Goal: Task Accomplishment & Management: Complete application form

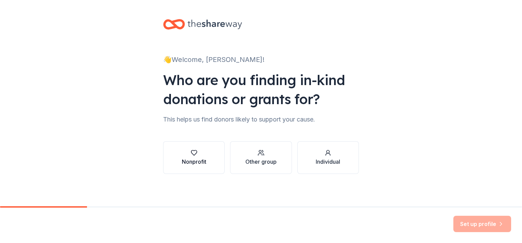
click at [195, 158] on div "Nonprofit" at bounding box center [194, 161] width 24 height 8
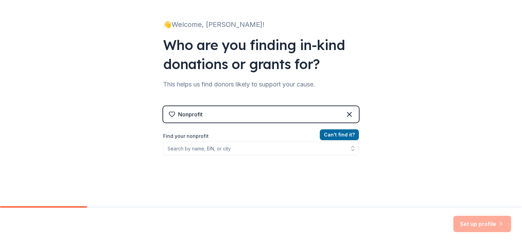
scroll to position [68, 0]
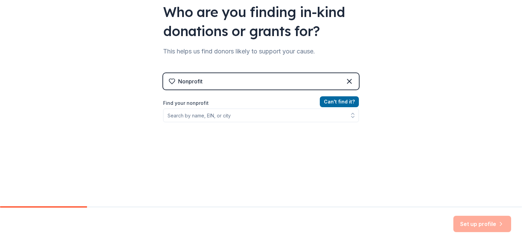
click at [264, 123] on div "Can ' t find it? Find your nonprofit" at bounding box center [261, 137] width 196 height 79
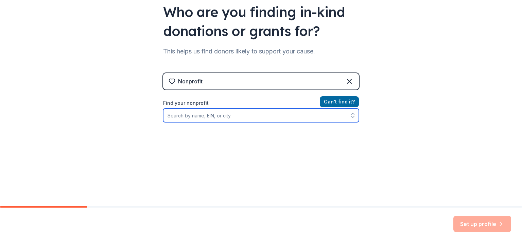
click at [266, 117] on input "Find your nonprofit" at bounding box center [261, 115] width 196 height 14
click at [267, 117] on input "Find your nonprofit" at bounding box center [261, 115] width 196 height 14
type input "forever fortunate felines"
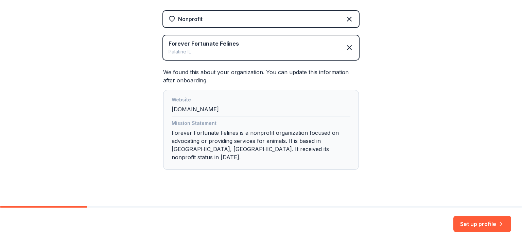
scroll to position [132, 0]
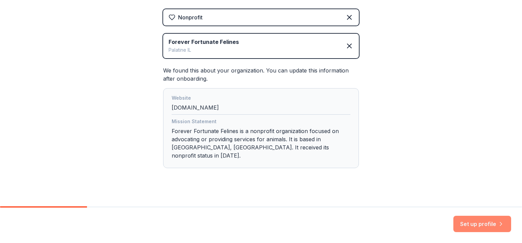
click at [476, 224] on button "Set up profile" at bounding box center [482, 224] width 58 height 16
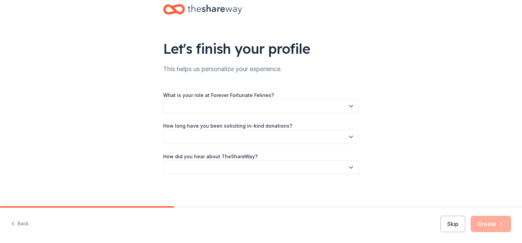
scroll to position [16, 0]
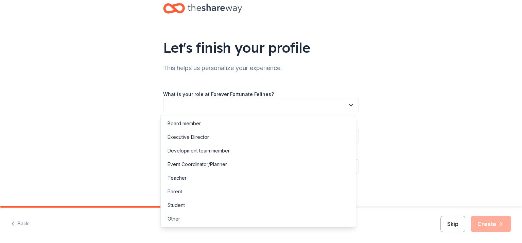
click at [220, 103] on button "button" at bounding box center [261, 105] width 196 height 14
click at [228, 163] on div "Event Coordinator/Planner" at bounding box center [258, 164] width 192 height 14
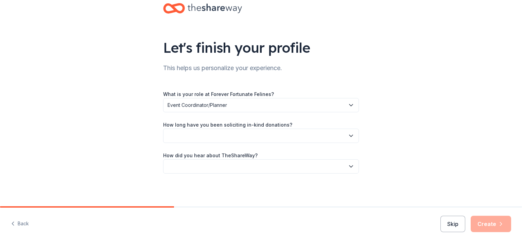
click at [213, 137] on button "button" at bounding box center [261, 136] width 196 height 14
click at [219, 155] on div "This is my first time!" at bounding box center [258, 154] width 192 height 14
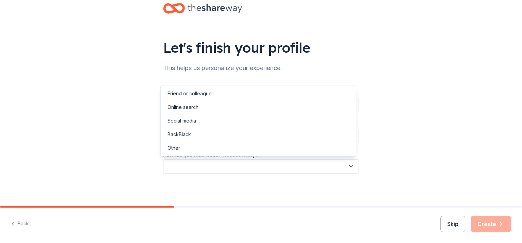
click at [219, 162] on button "button" at bounding box center [261, 166] width 196 height 14
click at [217, 95] on div "Friend or colleague" at bounding box center [258, 94] width 192 height 14
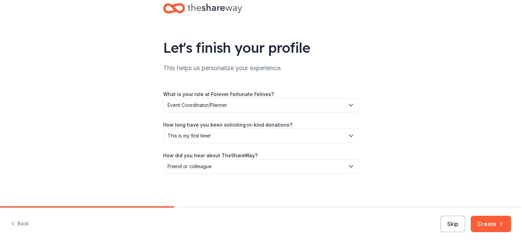
click at [493, 218] on button "Create" at bounding box center [491, 224] width 40 height 16
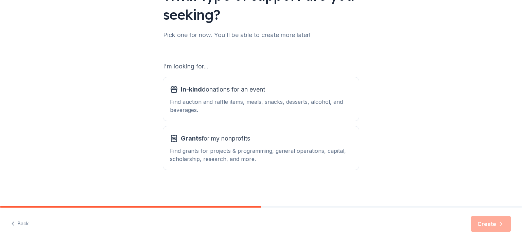
scroll to position [68, 0]
click at [271, 108] on div "Find auction and raffle items, meals, snacks, desserts, alcohol, and beverages." at bounding box center [261, 105] width 182 height 16
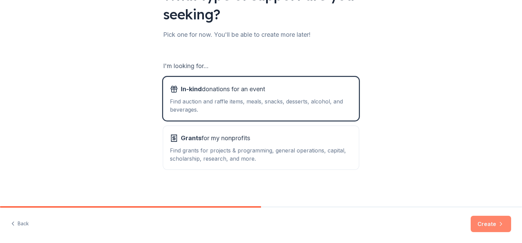
click at [489, 229] on button "Create" at bounding box center [491, 224] width 40 height 16
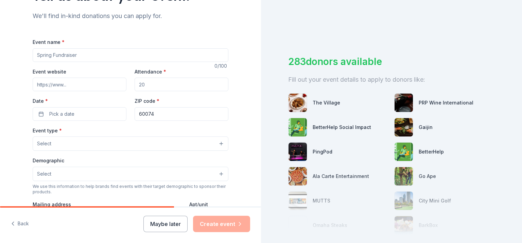
scroll to position [102, 0]
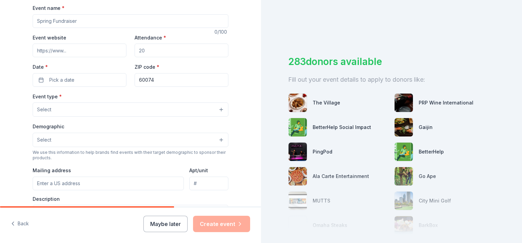
click at [168, 224] on button "Maybe later" at bounding box center [165, 224] width 44 height 16
click at [167, 224] on button "Maybe later" at bounding box center [165, 224] width 44 height 16
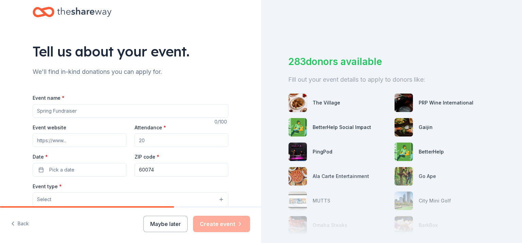
scroll to position [0, 0]
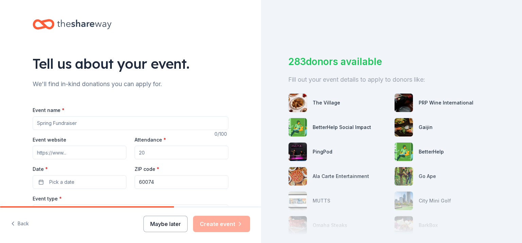
click at [177, 221] on button "Maybe later" at bounding box center [165, 224] width 44 height 16
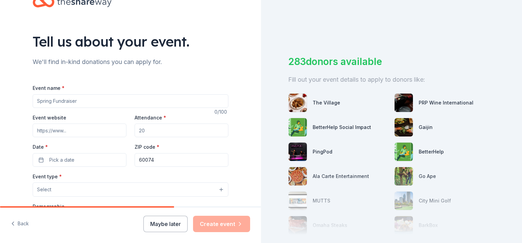
scroll to position [102, 0]
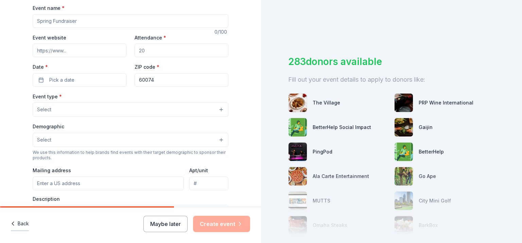
click at [21, 223] on button "Back" at bounding box center [20, 224] width 18 height 14
click at [161, 227] on button "Maybe later" at bounding box center [165, 224] width 44 height 16
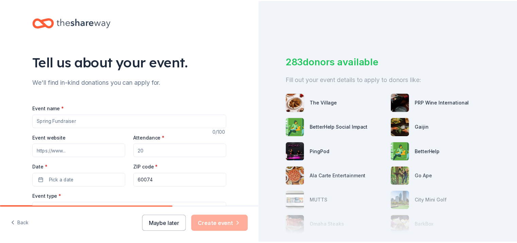
scroll to position [0, 0]
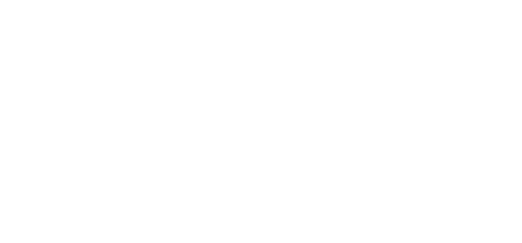
drag, startPoint x: 95, startPoint y: 25, endPoint x: 324, endPoint y: 26, distance: 229.5
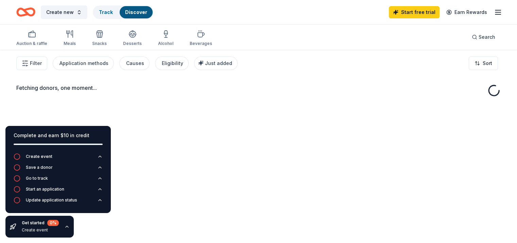
click at [177, 110] on div "Fetching donors, one moment..." at bounding box center [258, 171] width 517 height 243
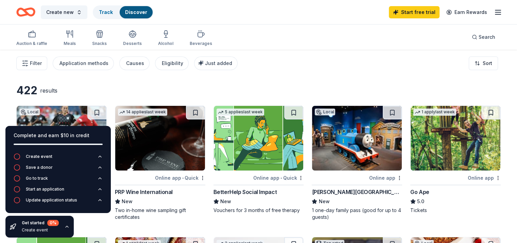
click at [271, 70] on div "Filter Application methods Causes Eligibility Just added Sort" at bounding box center [258, 63] width 517 height 27
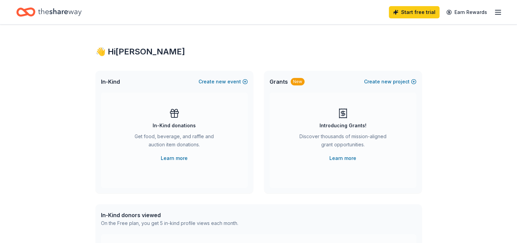
click at [495, 12] on line "button" at bounding box center [497, 12] width 5 height 0
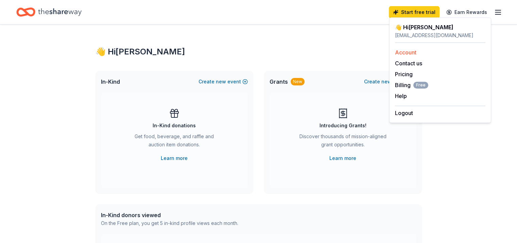
click at [407, 51] on link "Account" at bounding box center [405, 52] width 21 height 7
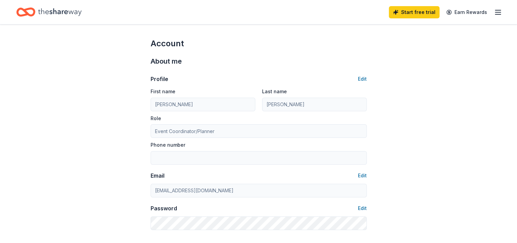
click at [67, 13] on icon "Home" at bounding box center [60, 11] width 44 height 7
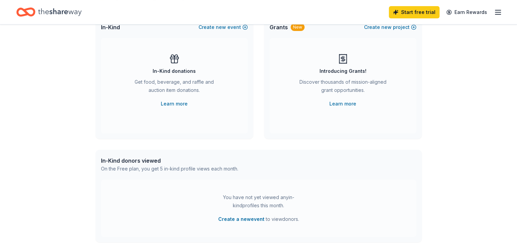
scroll to position [228, 0]
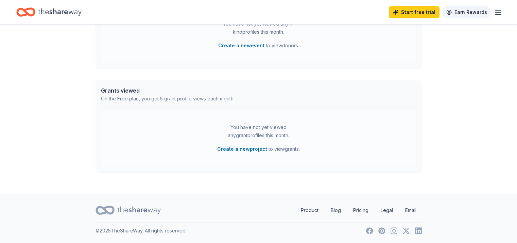
click at [468, 10] on link "Earn Rewards" at bounding box center [466, 12] width 49 height 12
click at [495, 12] on line "button" at bounding box center [497, 12] width 5 height 0
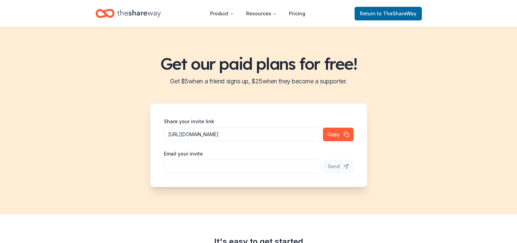
click at [75, 173] on div "Get our paid plans for free! Get $ 5 when a friend signs up, $ 25 when they bec…" at bounding box center [258, 120] width 517 height 187
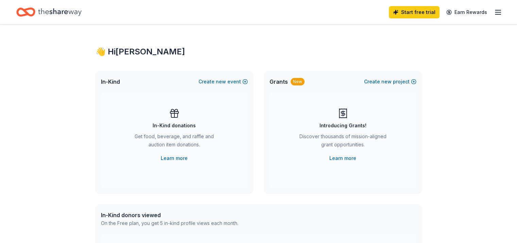
click at [482, 11] on div "Start free trial Earn Rewards" at bounding box center [445, 12] width 113 height 16
click at [495, 12] on line "button" at bounding box center [497, 12] width 5 height 0
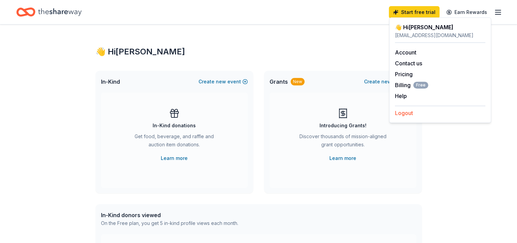
click at [401, 115] on button "Logout" at bounding box center [404, 113] width 18 height 8
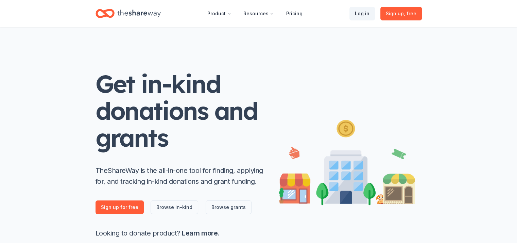
click at [365, 14] on link "Log in" at bounding box center [361, 14] width 25 height 14
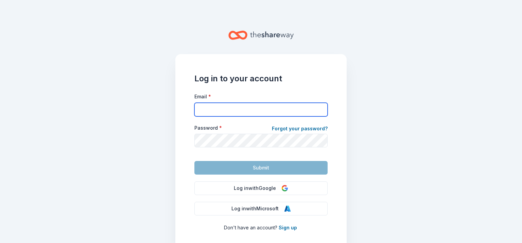
type input "rhiannon@foreverfortunatefelines.org"
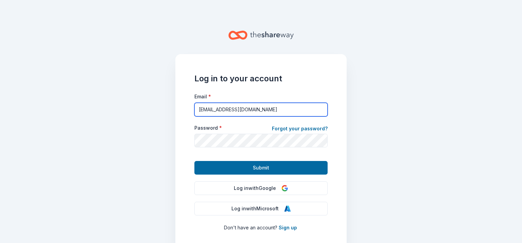
click at [266, 112] on input "rhiannon@foreverfortunatefelines.org" at bounding box center [260, 110] width 133 height 14
type input "liz"
